Goal: Navigation & Orientation: Find specific page/section

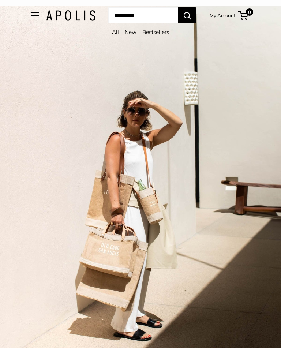
click at [163, 33] on link "Bestsellers" at bounding box center [156, 32] width 27 height 7
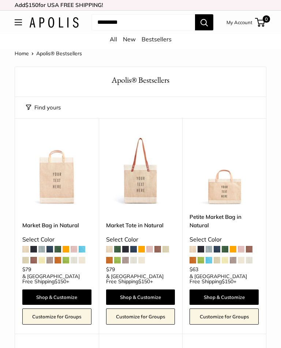
click at [132, 38] on link "New" at bounding box center [129, 39] width 13 height 7
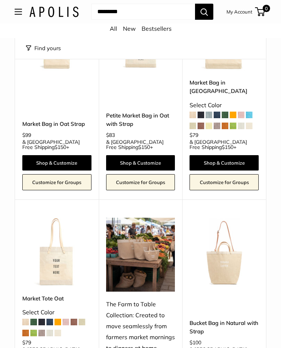
scroll to position [119, 0]
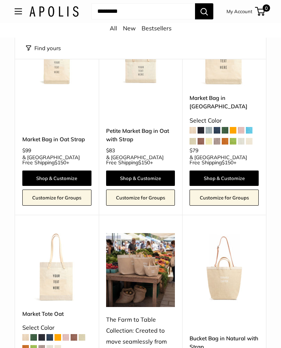
click at [112, 31] on link "All" at bounding box center [113, 28] width 7 height 7
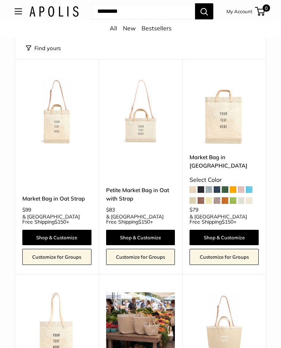
scroll to position [0, 0]
